Goal: Navigation & Orientation: Find specific page/section

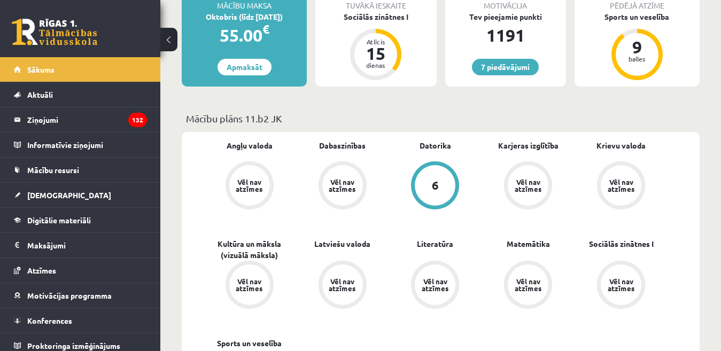
scroll to position [107, 0]
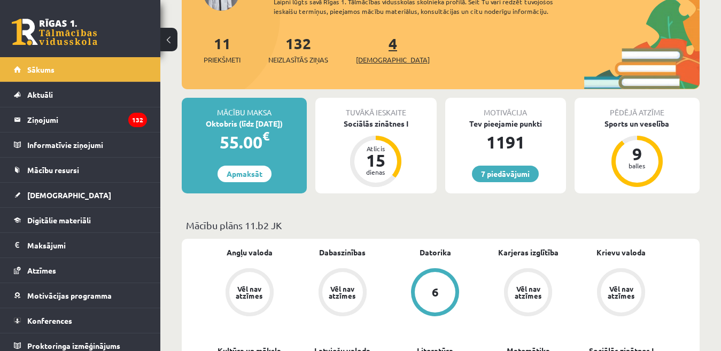
click at [369, 59] on span "[DEMOGRAPHIC_DATA]" at bounding box center [393, 60] width 74 height 11
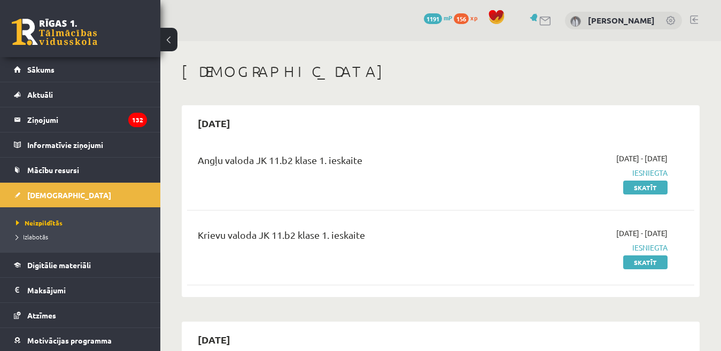
click at [693, 20] on link at bounding box center [694, 20] width 8 height 9
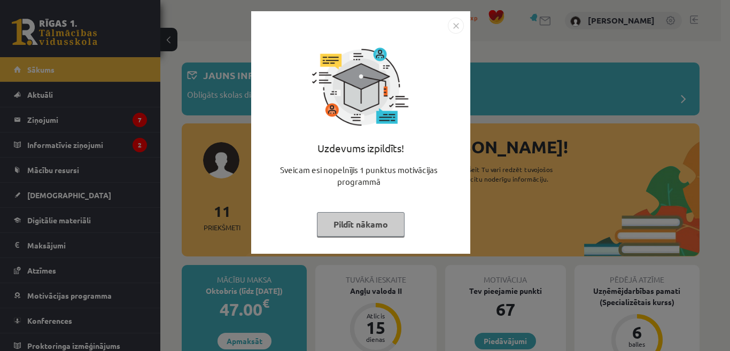
click at [336, 220] on button "Pildīt nākamo" at bounding box center [361, 224] width 88 height 25
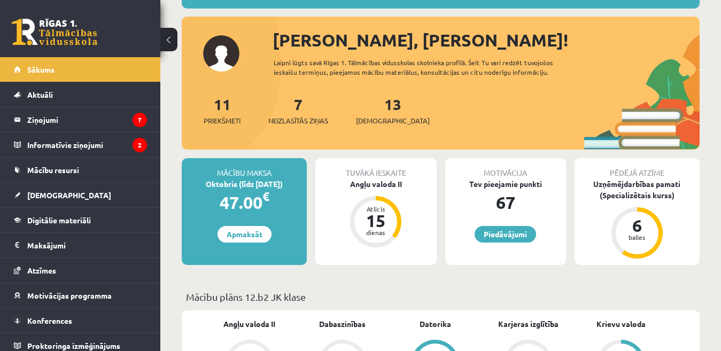
scroll to position [160, 0]
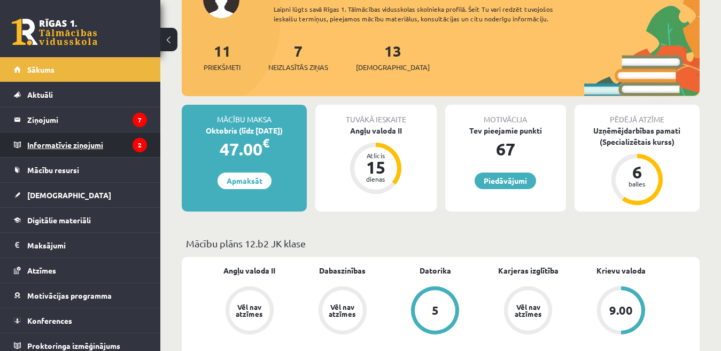
click at [48, 146] on legend "Informatīvie ziņojumi 2" at bounding box center [87, 145] width 120 height 25
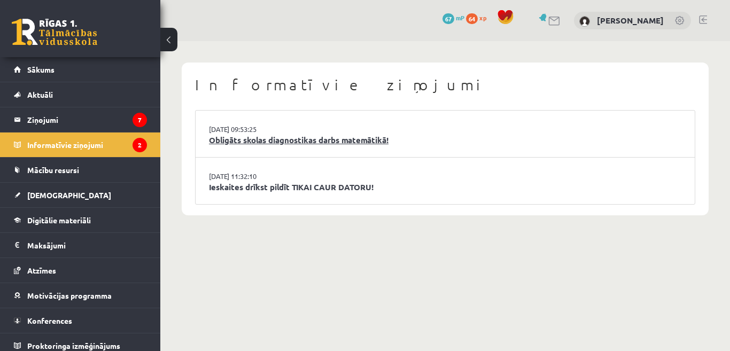
click at [235, 141] on link "Obligāts skolas diagnostikas darbs matemātikā!" at bounding box center [445, 140] width 473 height 12
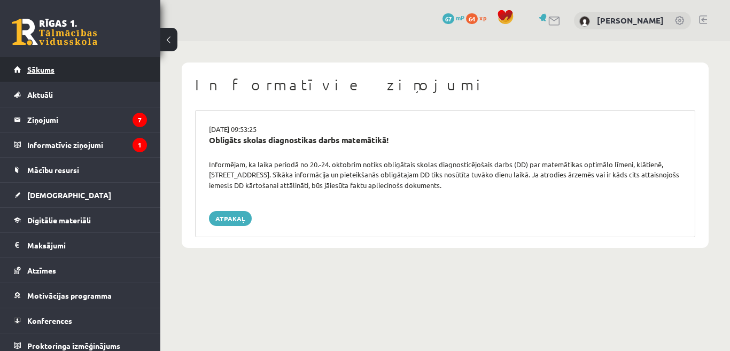
click at [35, 73] on span "Sākums" at bounding box center [40, 70] width 27 height 10
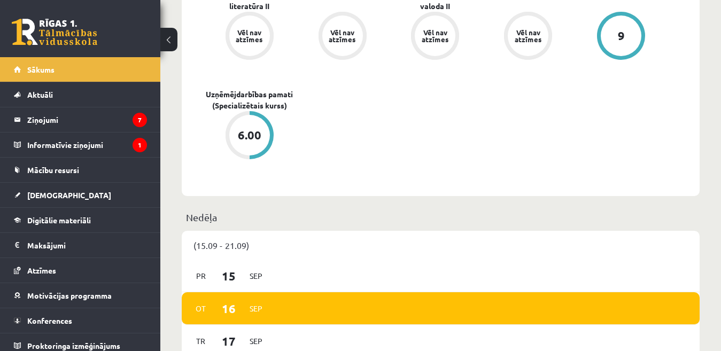
scroll to position [588, 0]
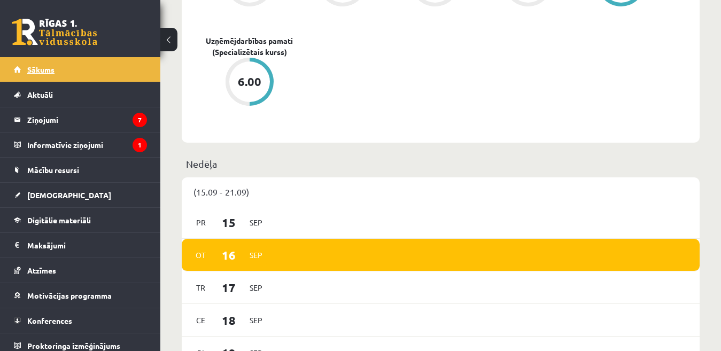
click at [49, 75] on link "Sākums" at bounding box center [80, 69] width 133 height 25
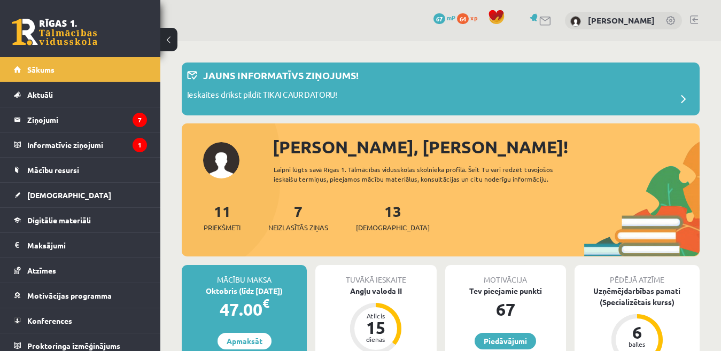
click at [693, 17] on link at bounding box center [694, 20] width 8 height 9
